Goal: Transaction & Acquisition: Purchase product/service

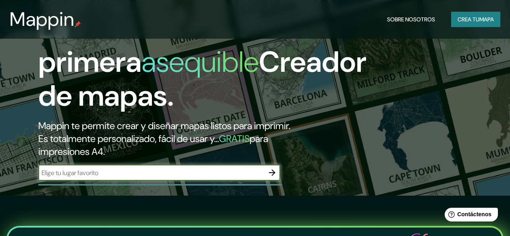
click at [269, 177] on icon "button" at bounding box center [272, 173] width 10 height 10
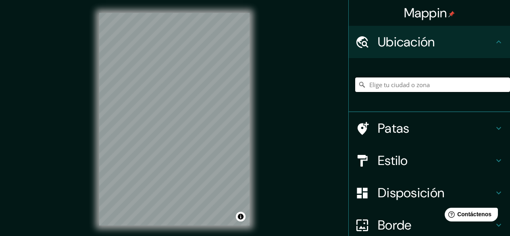
click at [391, 85] on input "Elige tu ciudad o zona" at bounding box center [432, 84] width 155 height 15
paste input "Av. Portales Ote. 2161, 8080583 [GEOGRAPHIC_DATA][PERSON_NAME], [GEOGRAPHIC_DAT…"
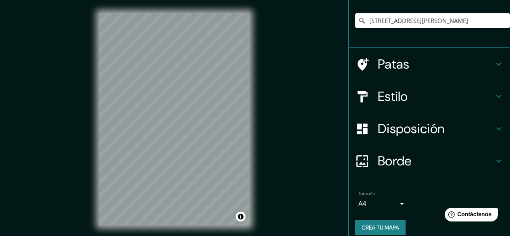
scroll to position [73, 0]
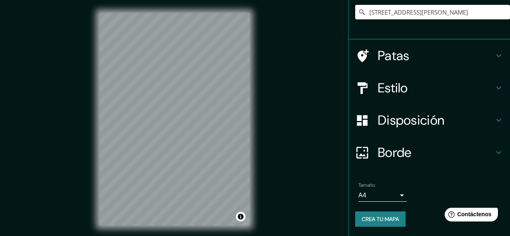
type input "[STREET_ADDRESS][PERSON_NAME]"
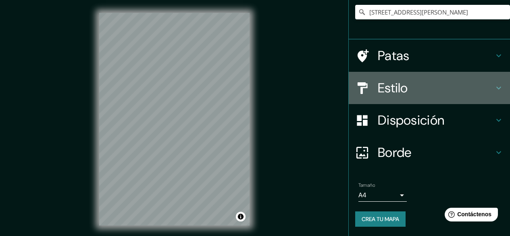
click at [416, 84] on h4 "Estilo" at bounding box center [436, 88] width 116 height 16
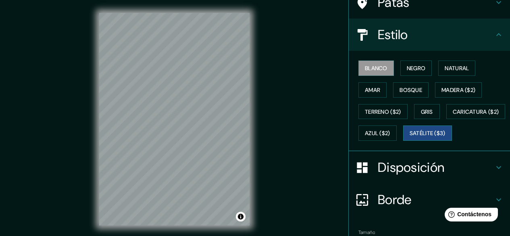
click at [410, 137] on font "Satélite ($3)" at bounding box center [428, 133] width 36 height 7
click at [418, 71] on font "Negro" at bounding box center [416, 68] width 19 height 7
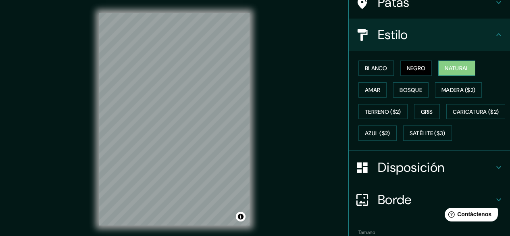
click at [459, 71] on font "Natural" at bounding box center [457, 68] width 24 height 7
click at [373, 91] on font "Amar" at bounding box center [372, 89] width 15 height 7
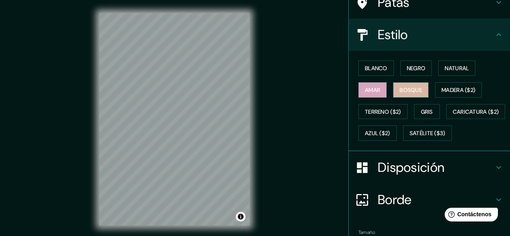
click at [413, 92] on font "Bosque" at bounding box center [411, 89] width 23 height 7
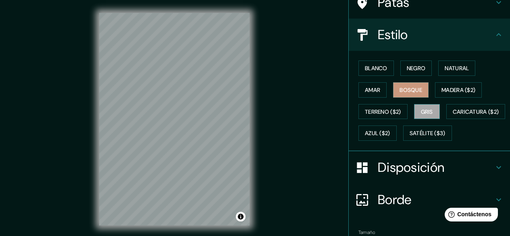
click at [430, 116] on button "Gris" at bounding box center [427, 111] width 26 height 15
click at [229, 151] on div at bounding box center [230, 148] width 6 height 6
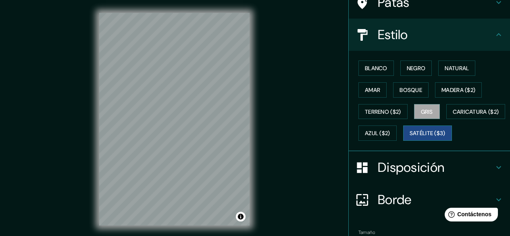
click at [410, 137] on font "Satélite ($3)" at bounding box center [428, 133] width 36 height 7
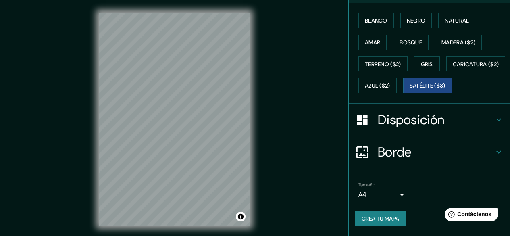
drag, startPoint x: 422, startPoint y: 124, endPoint x: 418, endPoint y: 125, distance: 4.2
click at [422, 124] on font "Disposición" at bounding box center [411, 119] width 67 height 17
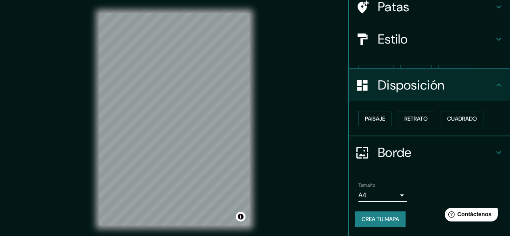
scroll to position [55, 0]
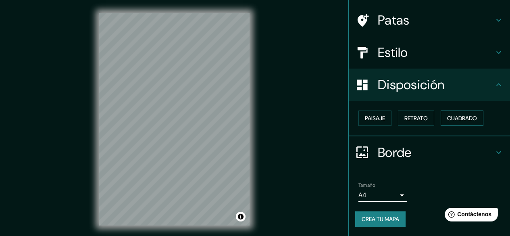
click at [456, 115] on font "Cuadrado" at bounding box center [462, 118] width 30 height 7
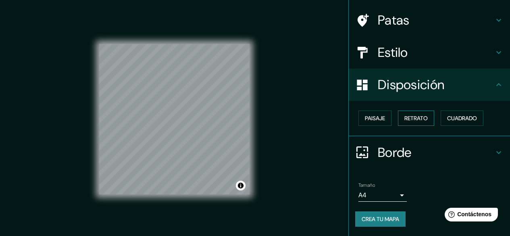
click at [404, 120] on font "Retrato" at bounding box center [415, 118] width 23 height 7
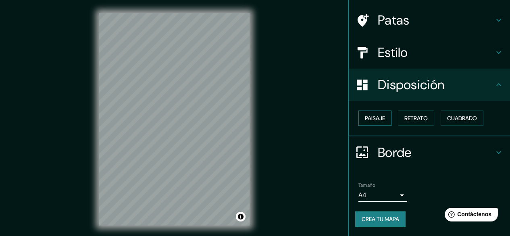
click at [365, 120] on font "Paisaje" at bounding box center [375, 118] width 20 height 7
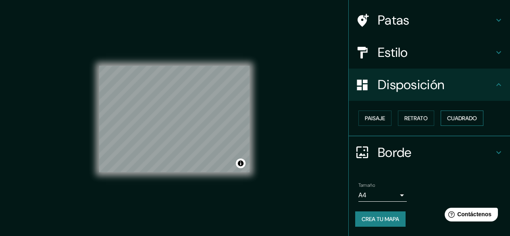
click at [456, 117] on font "Cuadrado" at bounding box center [462, 118] width 30 height 7
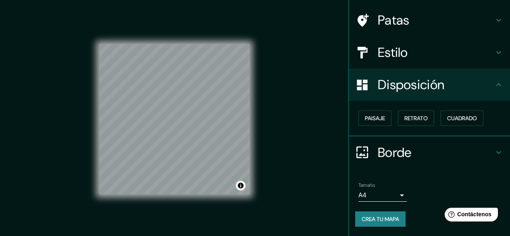
click at [407, 89] on font "Disposición" at bounding box center [411, 84] width 67 height 17
click at [398, 53] on font "Estilo" at bounding box center [393, 52] width 30 height 17
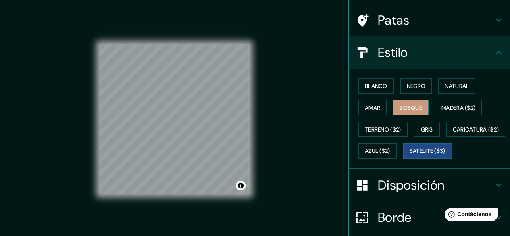
click at [402, 108] on font "Bosque" at bounding box center [411, 107] width 23 height 7
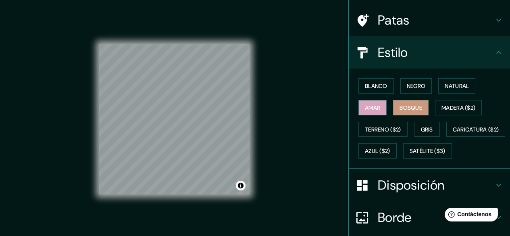
click at [365, 102] on font "Amar" at bounding box center [372, 107] width 15 height 10
click at [417, 83] on font "Negro" at bounding box center [416, 85] width 19 height 7
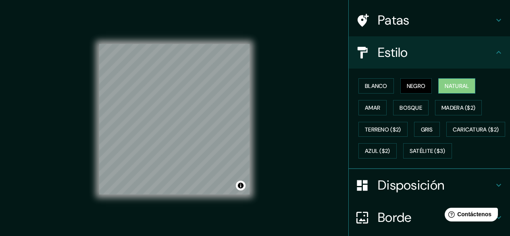
click at [454, 88] on font "Natural" at bounding box center [457, 85] width 24 height 7
drag, startPoint x: 417, startPoint y: 88, endPoint x: 418, endPoint y: 112, distance: 24.2
click at [418, 88] on font "Negro" at bounding box center [416, 85] width 19 height 7
click at [423, 135] on button "Gris" at bounding box center [427, 129] width 26 height 15
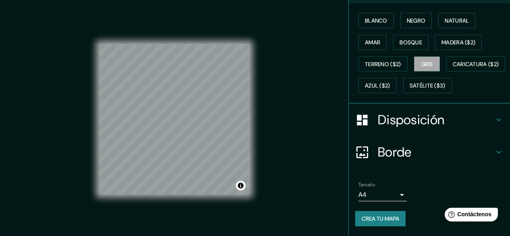
scroll to position [142, 0]
click at [375, 217] on font "Crea tu mapa" at bounding box center [381, 218] width 38 height 7
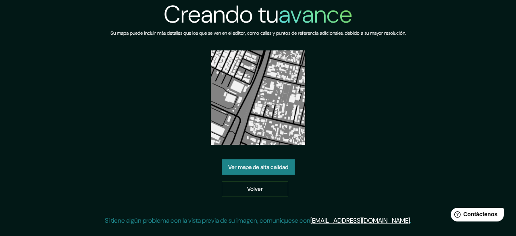
click at [279, 167] on font "Ver mapa de alta calidad" at bounding box center [258, 166] width 60 height 7
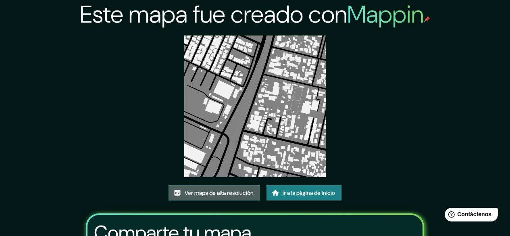
click at [242, 191] on font "Ver mapa de alta resolución" at bounding box center [219, 192] width 69 height 7
